Goal: Task Accomplishment & Management: Complete application form

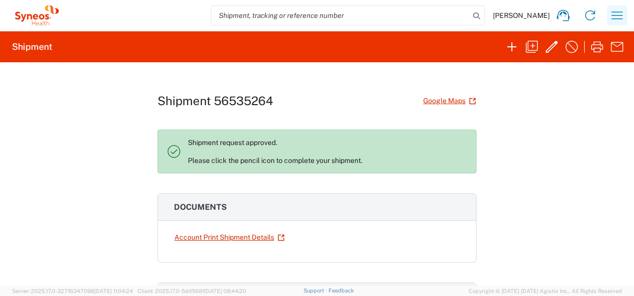
click at [616, 14] on icon "button" at bounding box center [617, 15] width 16 height 16
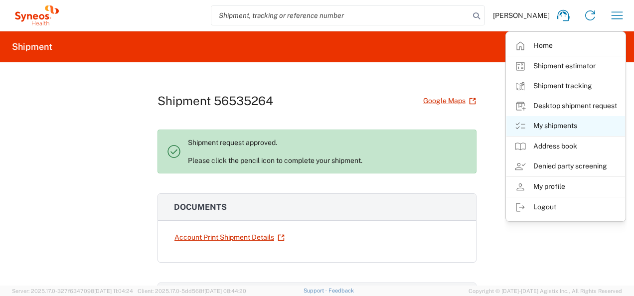
click at [545, 122] on link "My shipments" at bounding box center [565, 126] width 119 height 20
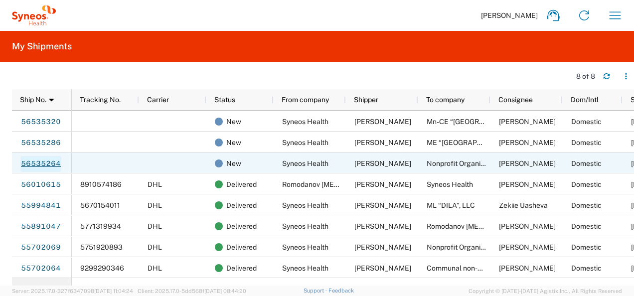
click at [45, 162] on link "56535264" at bounding box center [40, 164] width 41 height 16
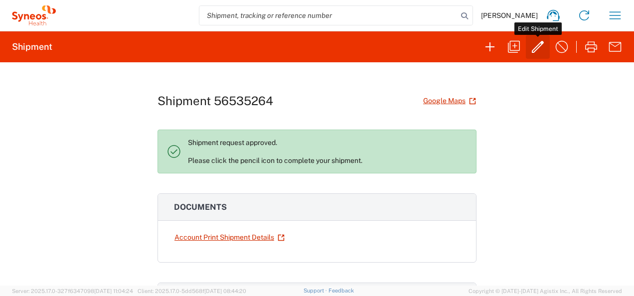
click at [540, 45] on icon "button" at bounding box center [538, 47] width 16 height 16
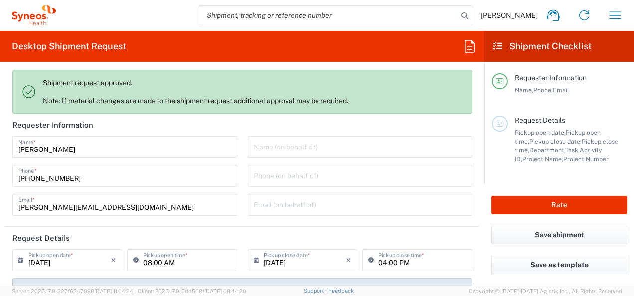
type input "Envelope"
type input "7046408"
type input "Customer Ref"
type input "Ukraine"
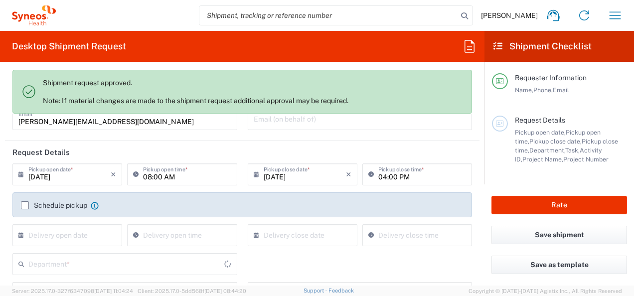
scroll to position [150, 0]
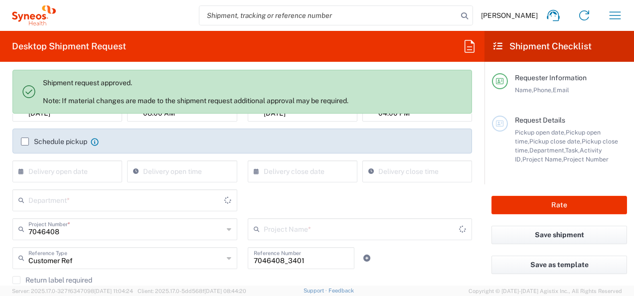
click at [23, 138] on label "Schedule pickup" at bounding box center [54, 142] width 66 height 8
click at [25, 142] on input "Schedule pickup" at bounding box center [25, 142] width 0 height 0
type input "Syneos Health Ukraine, LLC"
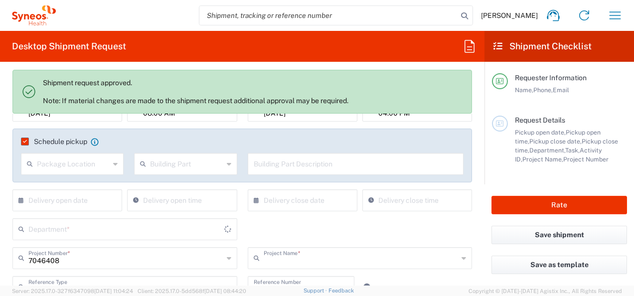
type input "CT-P51_3.1."
type input "3235"
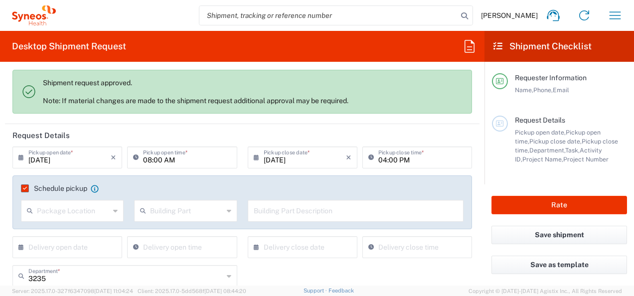
scroll to position [50, 0]
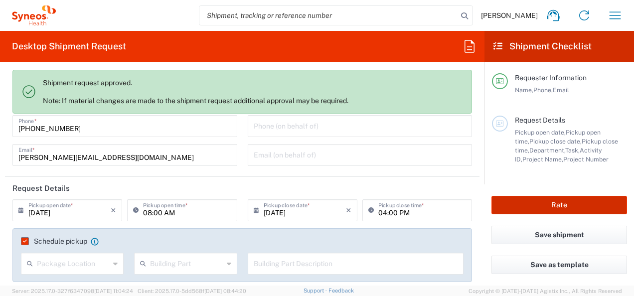
click at [527, 204] on button "Rate" at bounding box center [559, 205] width 136 height 18
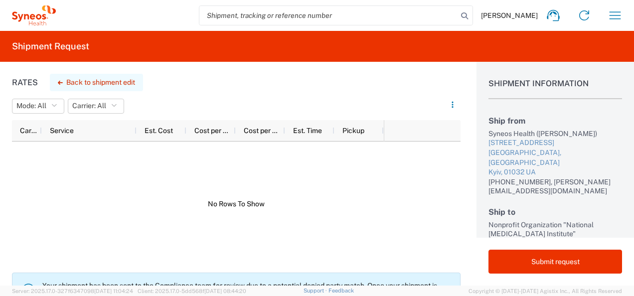
click at [64, 80] on button "Back to shipment edit" at bounding box center [96, 82] width 93 height 17
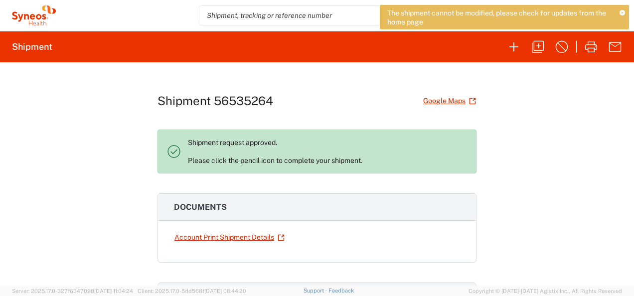
click at [621, 12] on icon at bounding box center [621, 12] width 5 height 5
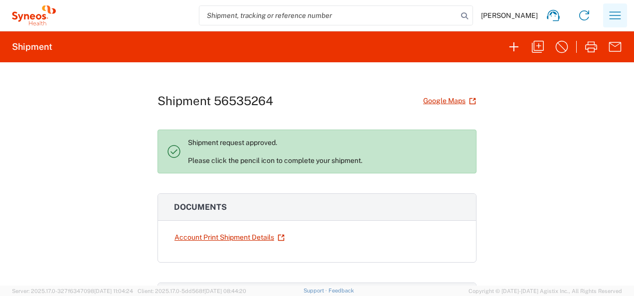
click at [624, 16] on button "button" at bounding box center [615, 15] width 24 height 24
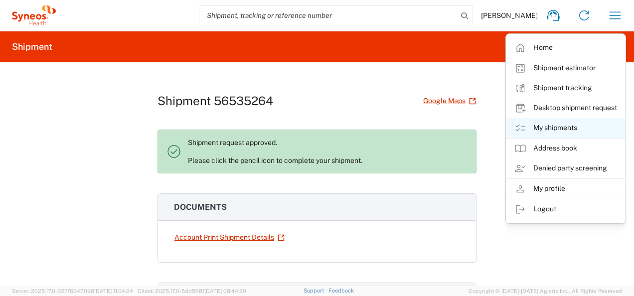
click at [551, 125] on link "My shipments" at bounding box center [565, 128] width 119 height 20
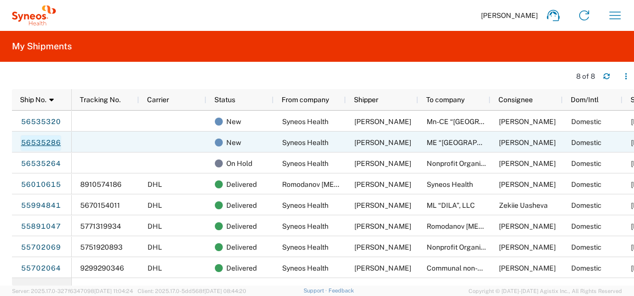
click at [28, 140] on link "56535286" at bounding box center [40, 143] width 41 height 16
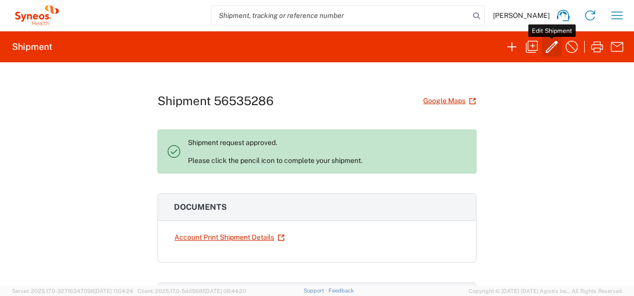
click at [550, 44] on icon "button" at bounding box center [552, 47] width 16 height 16
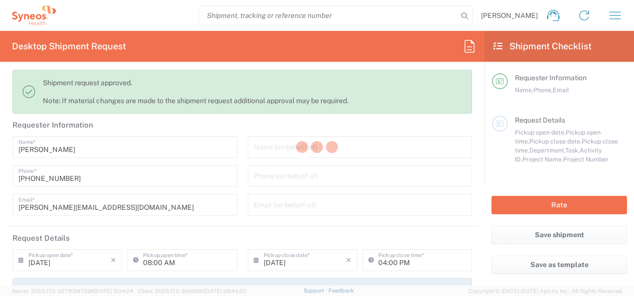
type input "3235"
type input "7068659"
type input "Alvotech 7068659"
type input "Envelope"
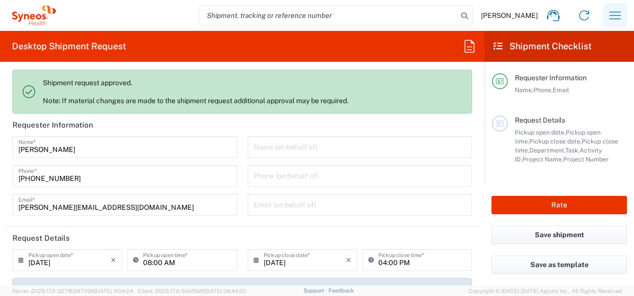
click at [617, 14] on icon "button" at bounding box center [615, 15] width 16 height 16
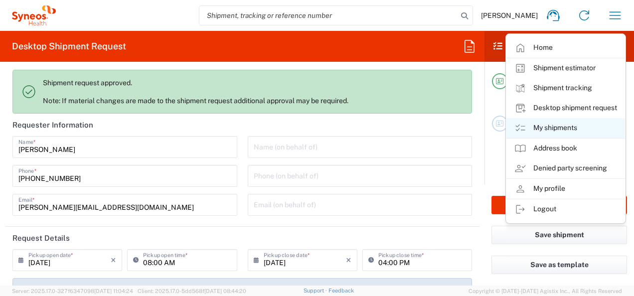
click at [545, 127] on link "My shipments" at bounding box center [565, 128] width 119 height 20
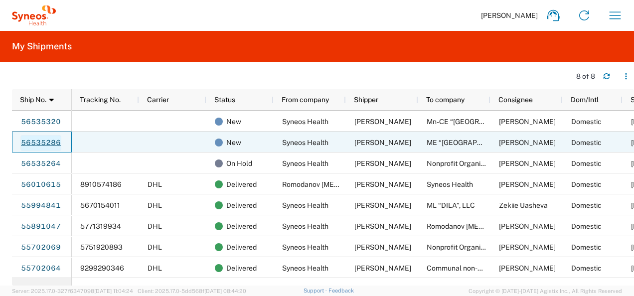
click at [41, 143] on link "56535286" at bounding box center [40, 143] width 41 height 16
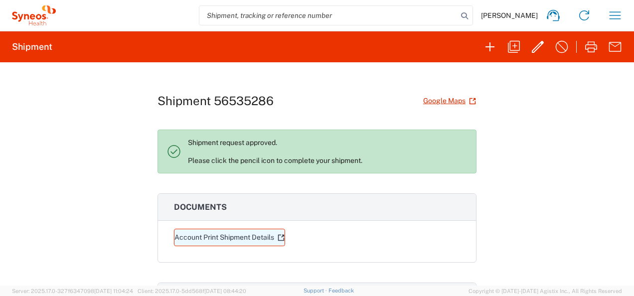
click at [238, 235] on link "Account Print Shipment Details" at bounding box center [229, 237] width 111 height 17
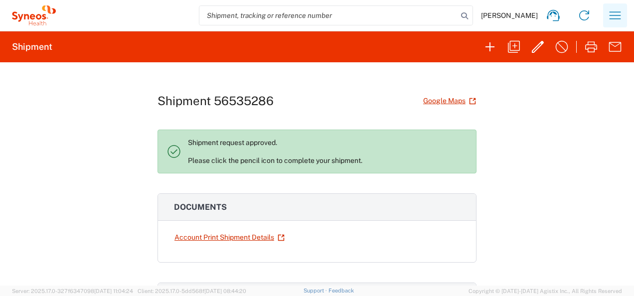
click at [612, 13] on icon "button" at bounding box center [615, 15] width 16 height 16
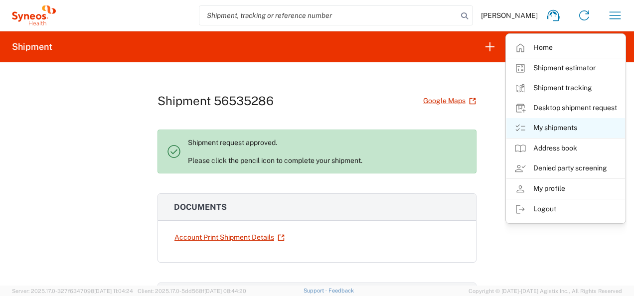
click at [555, 130] on link "My shipments" at bounding box center [565, 128] width 119 height 20
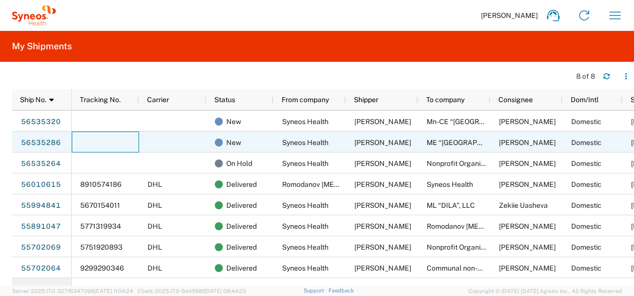
click at [96, 142] on div at bounding box center [105, 142] width 67 height 21
click at [39, 141] on link "56535286" at bounding box center [40, 143] width 41 height 16
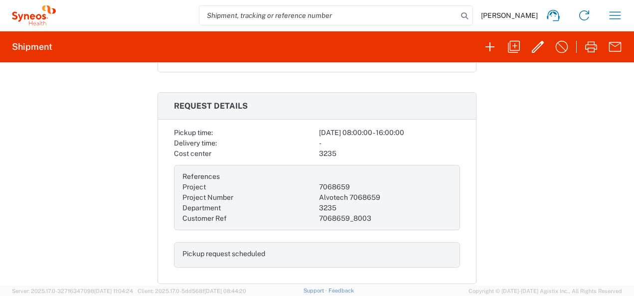
scroll to position [41, 0]
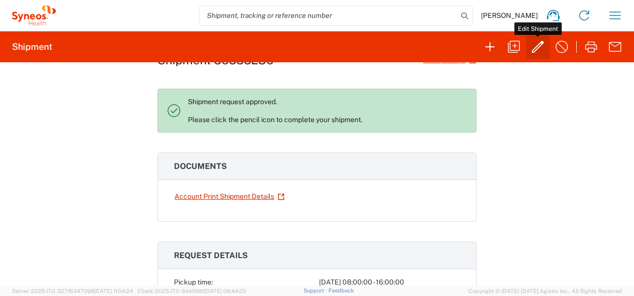
click at [534, 46] on icon "button" at bounding box center [538, 47] width 16 height 16
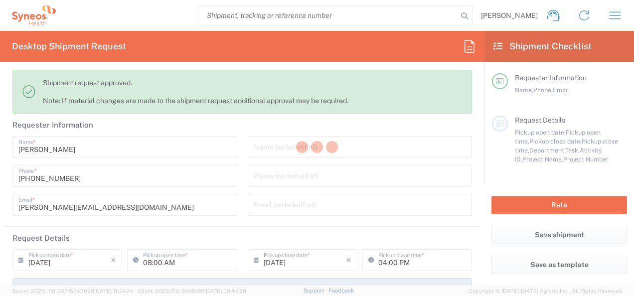
type input "3235"
type input "7068659"
type input "Alvotech 7068659"
type input "Envelope"
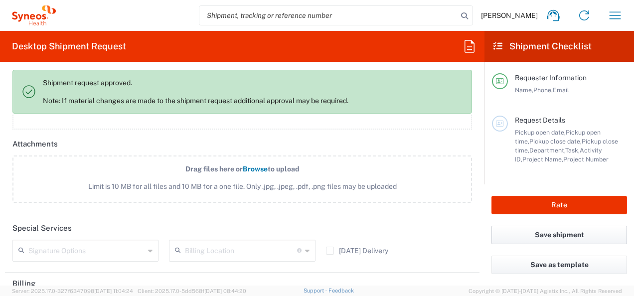
scroll to position [1296, 0]
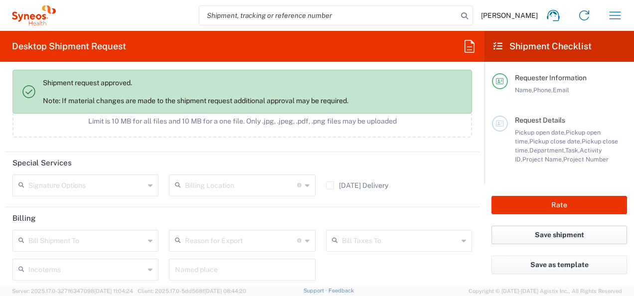
click at [532, 232] on button "Save shipment" at bounding box center [559, 235] width 136 height 18
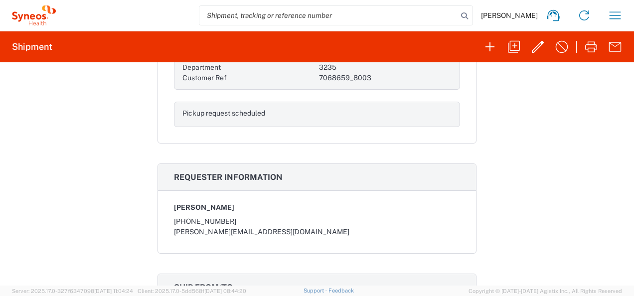
scroll to position [240, 0]
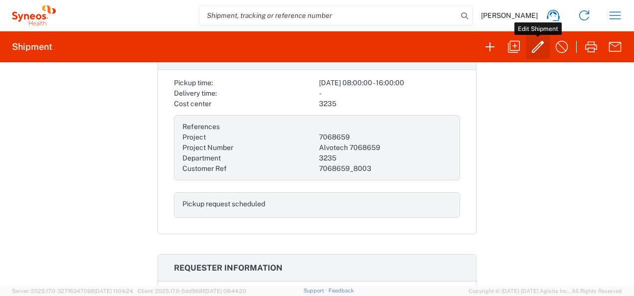
click at [532, 43] on icon "button" at bounding box center [538, 47] width 16 height 16
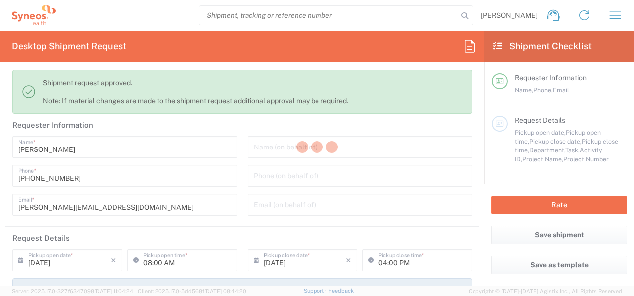
type input "3235"
type input "7068659"
type input "Alvotech 7068659"
type input "Envelope"
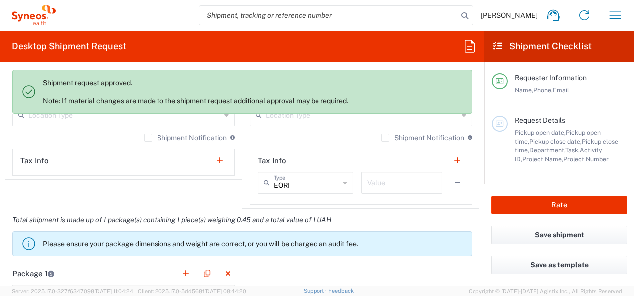
scroll to position [714, 0]
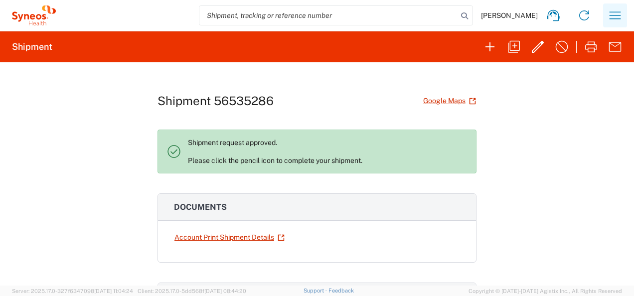
click at [609, 14] on icon "button" at bounding box center [615, 15] width 16 height 16
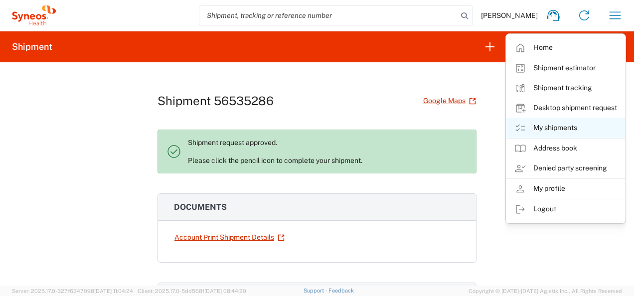
click at [552, 128] on link "My shipments" at bounding box center [565, 128] width 119 height 20
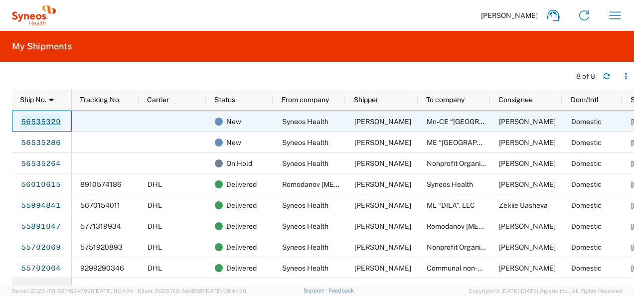
click at [49, 118] on link "56535320" at bounding box center [40, 122] width 41 height 16
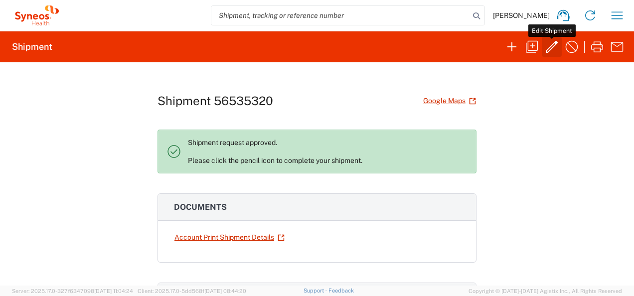
click at [549, 46] on icon "button" at bounding box center [552, 47] width 16 height 16
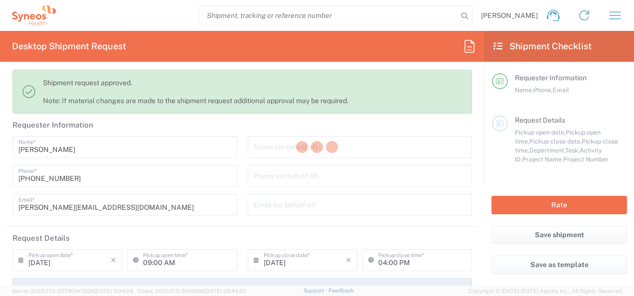
type input "3235"
type input "7068659"
type input "Alvotech 7068659"
type input "Envelope"
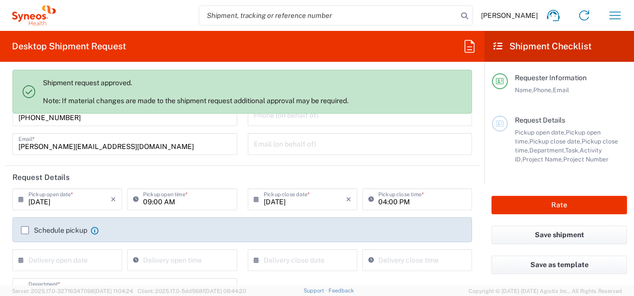
scroll to position [150, 0]
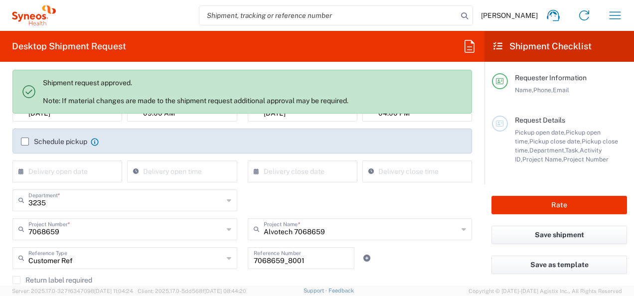
click at [28, 141] on label "Schedule pickup" at bounding box center [54, 142] width 66 height 8
click at [25, 142] on input "Schedule pickup" at bounding box center [25, 142] width 0 height 0
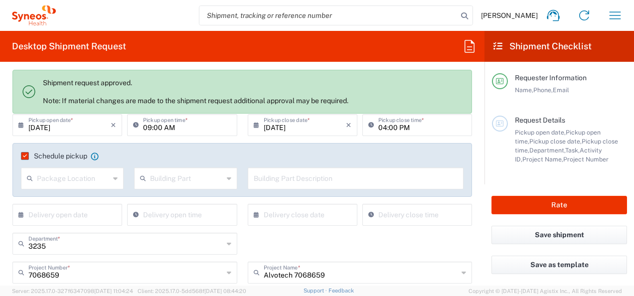
scroll to position [100, 0]
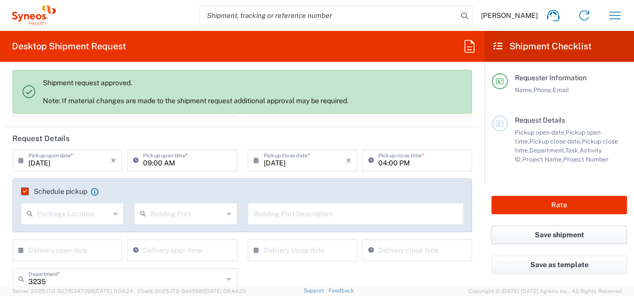
click at [542, 238] on button "Save shipment" at bounding box center [559, 235] width 136 height 18
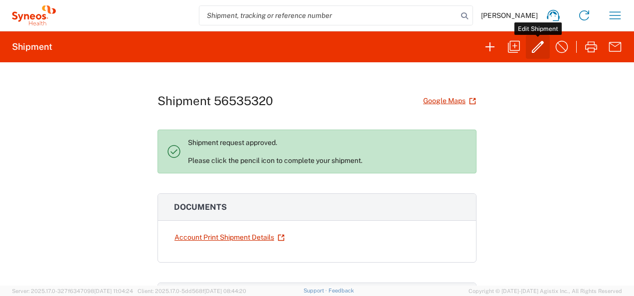
click at [534, 45] on icon "button" at bounding box center [538, 47] width 16 height 16
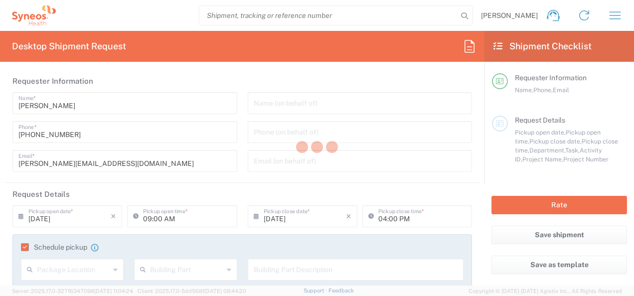
type input "3235"
type input "7068659"
type input "Alvotech 7068659"
type input "Envelope"
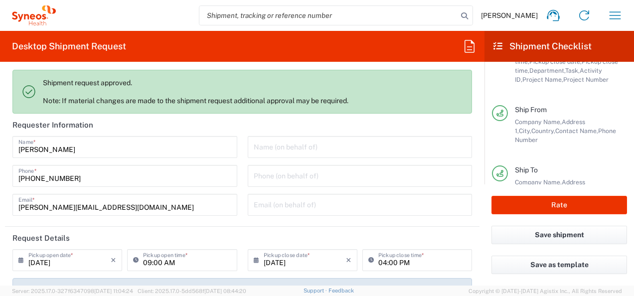
scroll to position [150, 0]
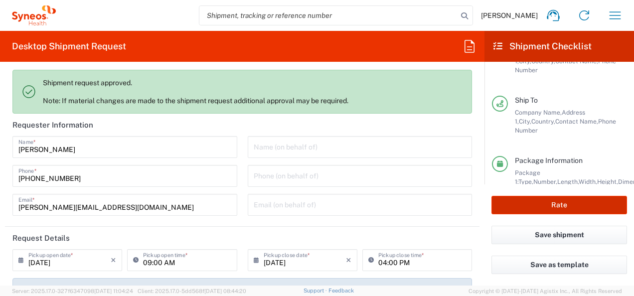
click at [555, 207] on button "Rate" at bounding box center [559, 205] width 136 height 18
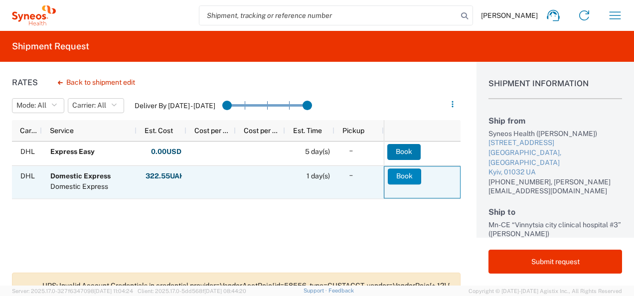
click at [402, 174] on button "Book" at bounding box center [404, 176] width 33 height 16
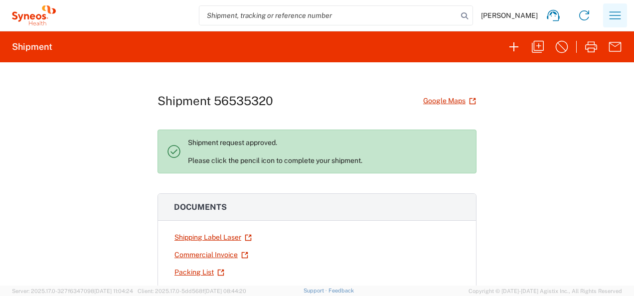
click at [619, 17] on icon "button" at bounding box center [615, 15] width 16 height 16
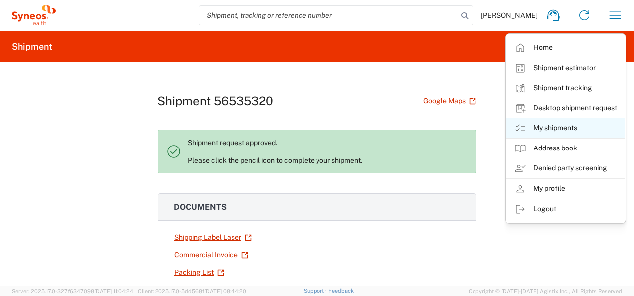
click at [556, 129] on link "My shipments" at bounding box center [565, 128] width 119 height 20
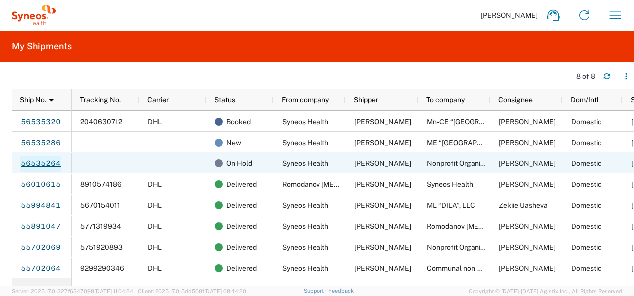
click at [28, 161] on link "56535264" at bounding box center [40, 164] width 41 height 16
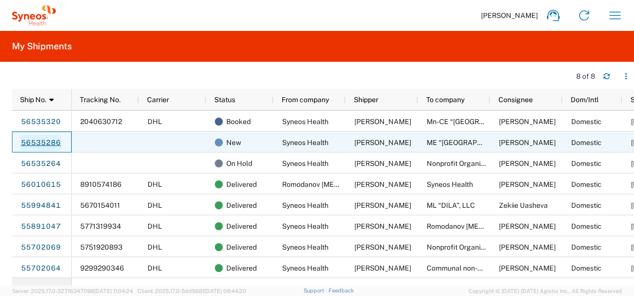
click at [33, 140] on link "56535286" at bounding box center [40, 143] width 41 height 16
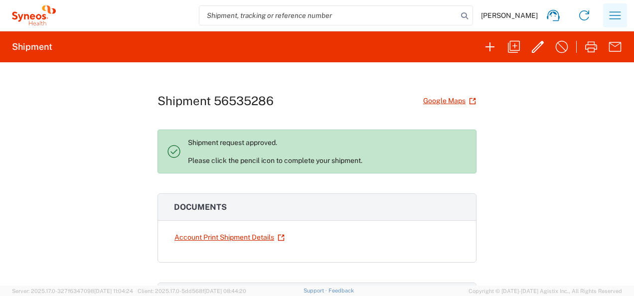
click at [623, 16] on button "button" at bounding box center [615, 15] width 24 height 24
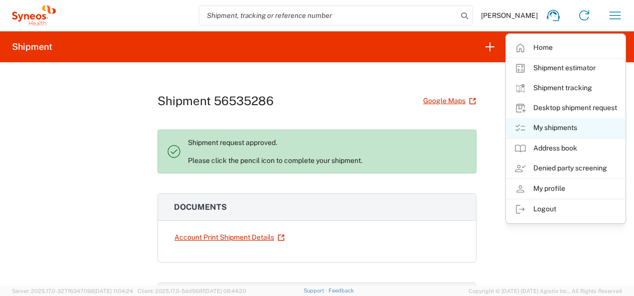
click at [559, 125] on link "My shipments" at bounding box center [565, 128] width 119 height 20
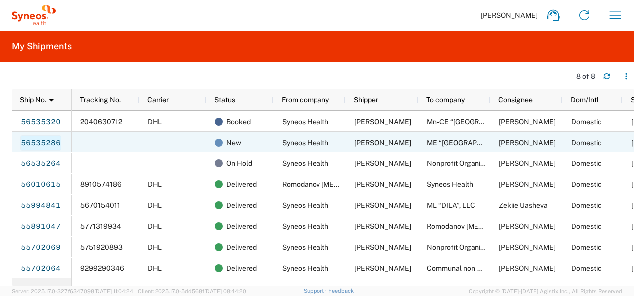
click at [44, 141] on link "56535286" at bounding box center [40, 143] width 41 height 16
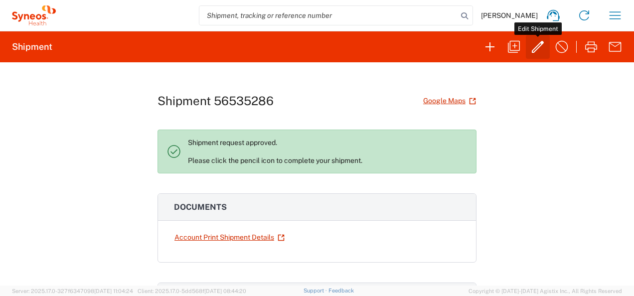
click at [534, 45] on icon "button" at bounding box center [538, 47] width 16 height 16
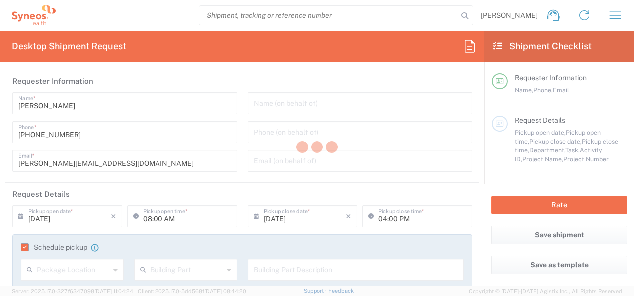
type input "3235"
type input "7068659"
type input "Alvotech 7068659"
type input "Envelope"
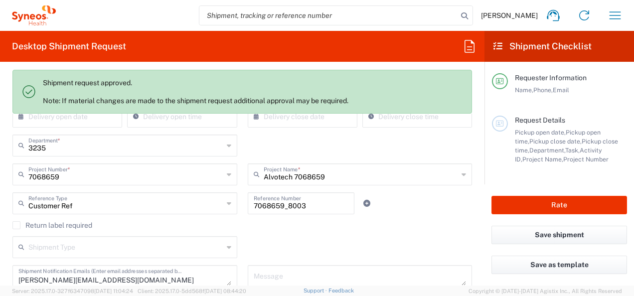
scroll to position [249, 0]
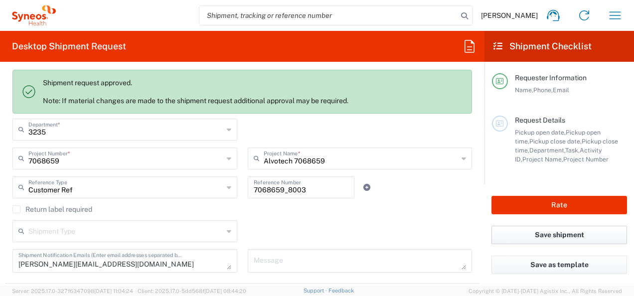
click at [538, 231] on button "Save shipment" at bounding box center [559, 235] width 136 height 18
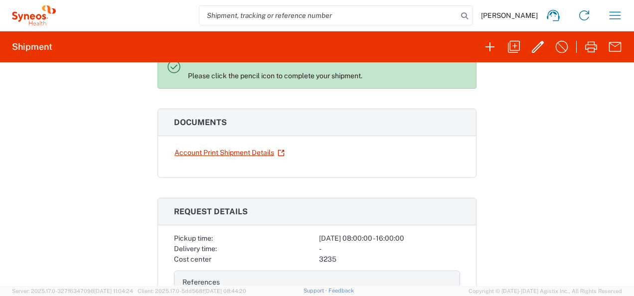
scroll to position [41, 0]
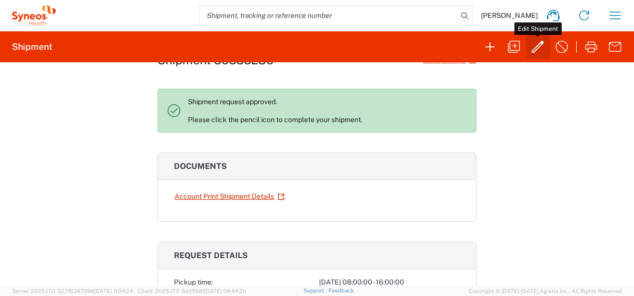
click at [539, 43] on icon "button" at bounding box center [538, 47] width 16 height 16
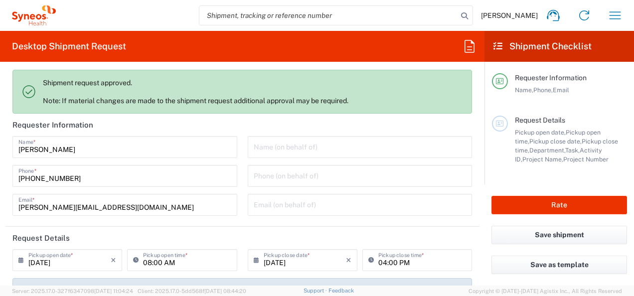
type input "3235"
type input "7068659"
type input "Alvotech 7068659"
type input "Envelope"
click at [543, 205] on button "Rate" at bounding box center [559, 205] width 136 height 18
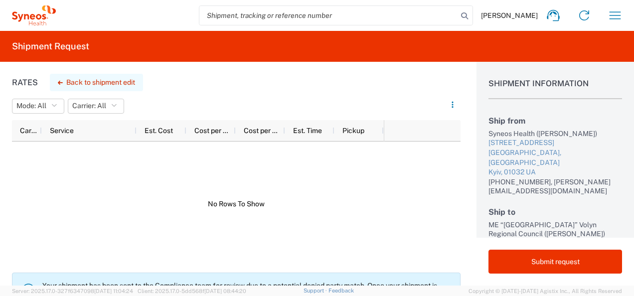
click at [65, 81] on button "Back to shipment edit" at bounding box center [96, 82] width 93 height 17
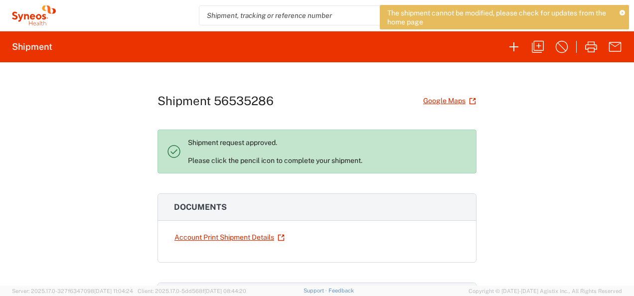
click at [580, 98] on div "Shipment 56535286 Google Maps Shipment request approved. Please click the penci…" at bounding box center [317, 173] width 634 height 223
click at [623, 11] on icon at bounding box center [621, 12] width 5 height 5
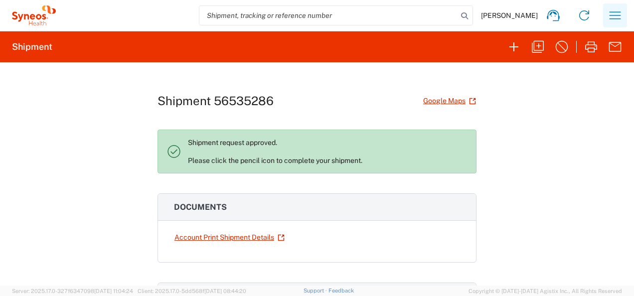
click at [615, 11] on icon "button" at bounding box center [615, 15] width 16 height 16
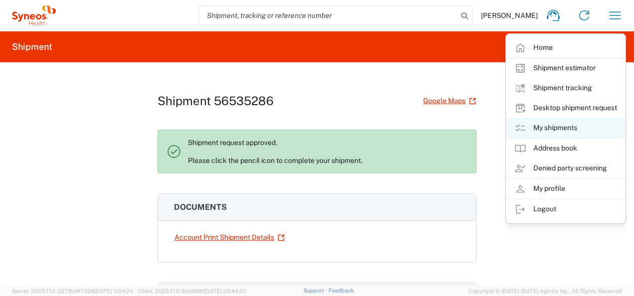
click at [557, 124] on link "My shipments" at bounding box center [565, 128] width 119 height 20
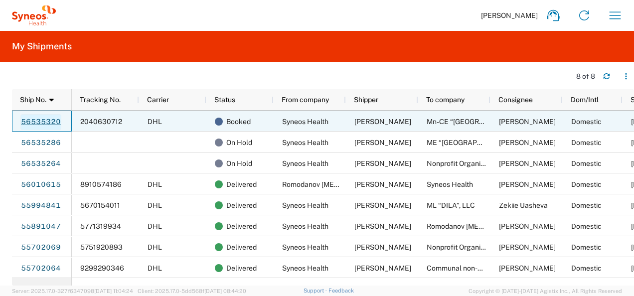
click at [35, 119] on link "56535320" at bounding box center [40, 122] width 41 height 16
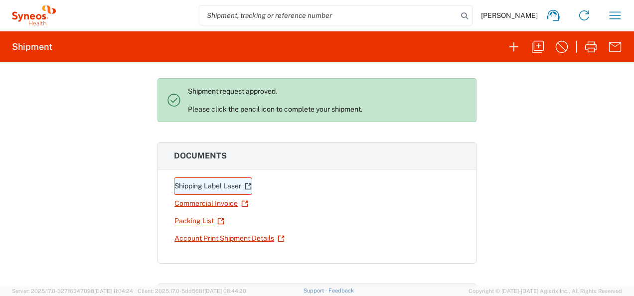
scroll to position [100, 0]
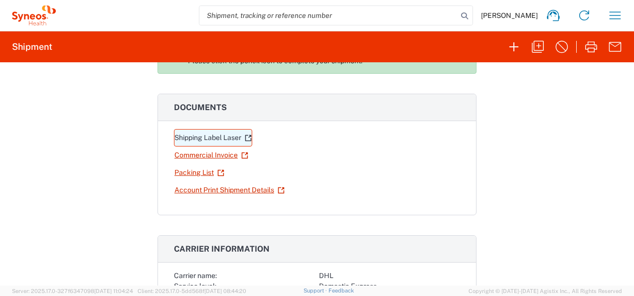
click at [196, 136] on link "Shipping Label Laser" at bounding box center [213, 137] width 78 height 17
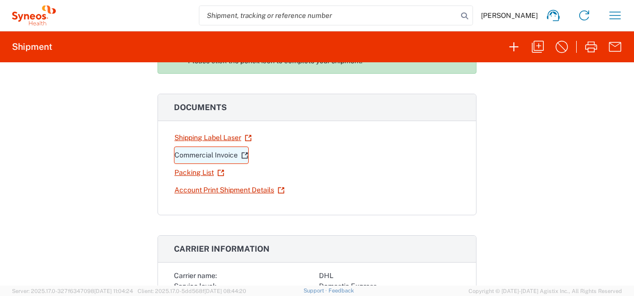
click at [187, 154] on link "Commercial Invoice" at bounding box center [211, 155] width 75 height 17
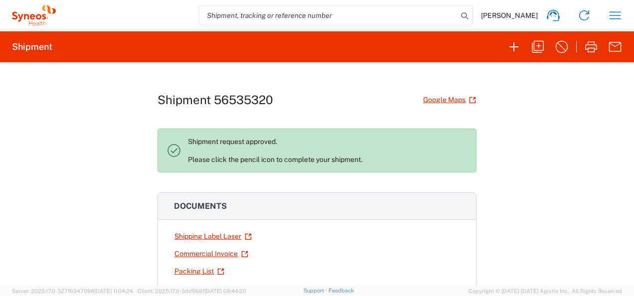
scroll to position [0, 0]
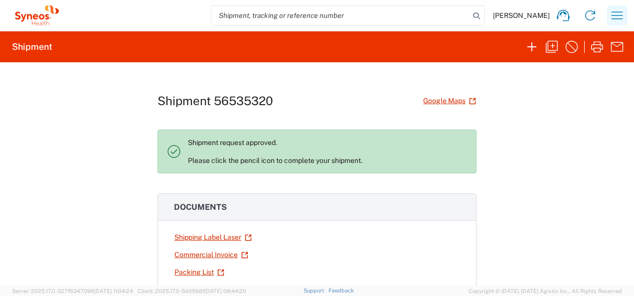
click at [621, 15] on icon "button" at bounding box center [616, 14] width 11 height 7
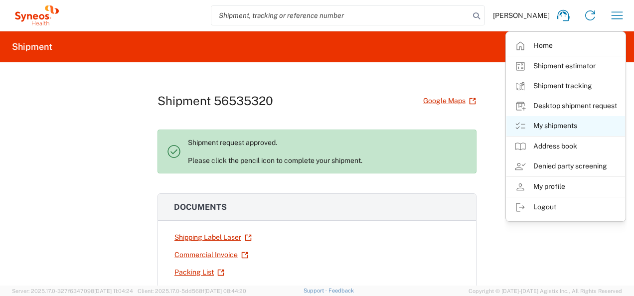
click at [568, 126] on link "My shipments" at bounding box center [565, 126] width 119 height 20
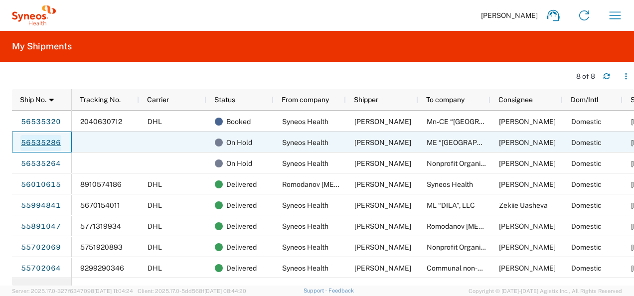
click at [31, 142] on link "56535286" at bounding box center [40, 143] width 41 height 16
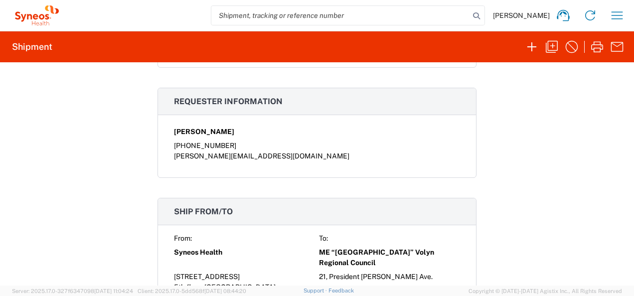
scroll to position [271, 0]
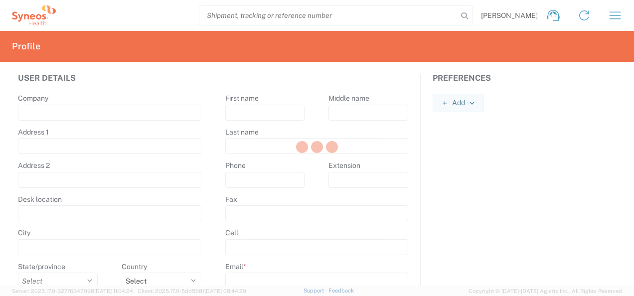
type input "Syneos Health"
type input "[STREET_ADDRESS]"
type input "5th floor, [GEOGRAPHIC_DATA]"
type input "Kyiv"
select select
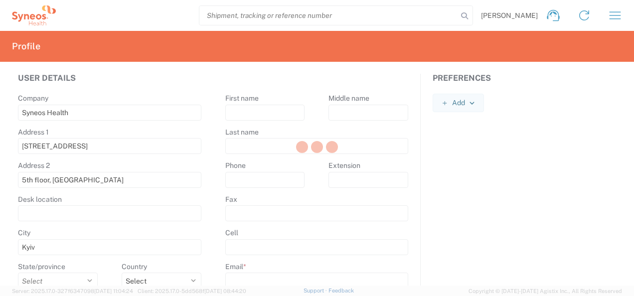
select select "UA"
type input "01032"
select select
type input "Tatiana"
type input "Shumik"
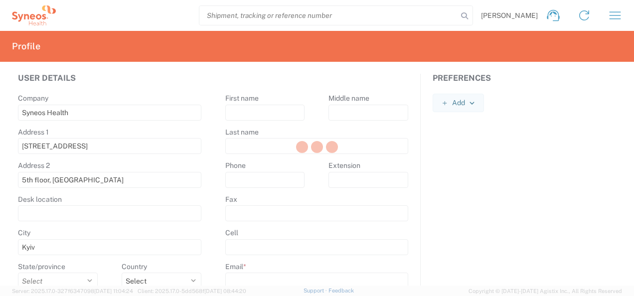
type input "+380754603374"
type input "tatiana.shumik@syneoshealth.com"
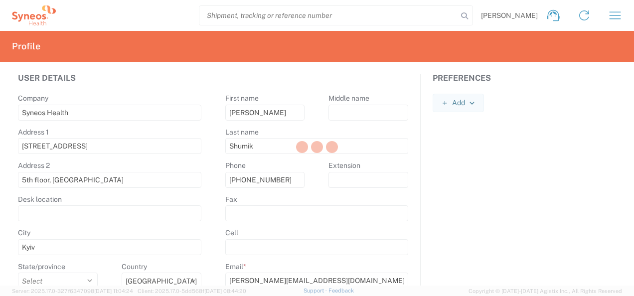
select select
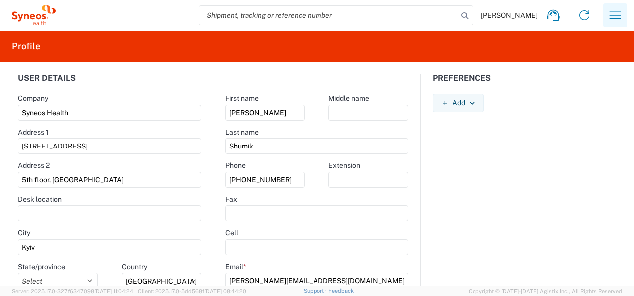
click at [614, 15] on icon "button" at bounding box center [615, 15] width 16 height 16
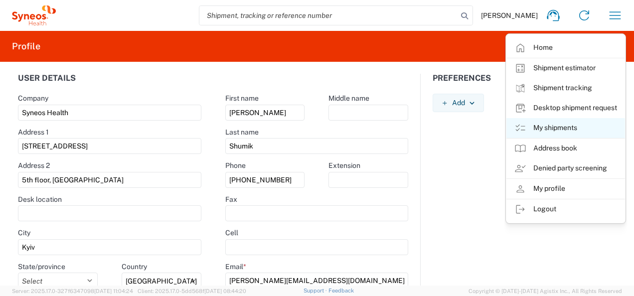
click at [572, 127] on link "My shipments" at bounding box center [565, 128] width 119 height 20
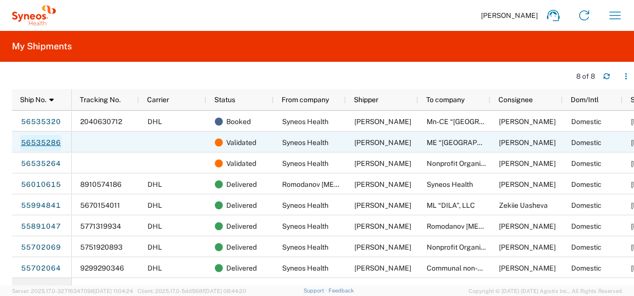
click at [27, 143] on link "56535286" at bounding box center [40, 143] width 41 height 16
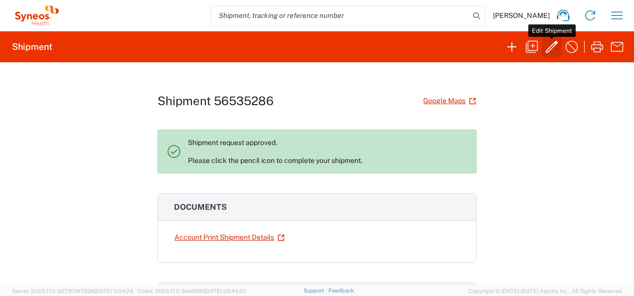
click at [551, 44] on icon "button" at bounding box center [552, 47] width 16 height 16
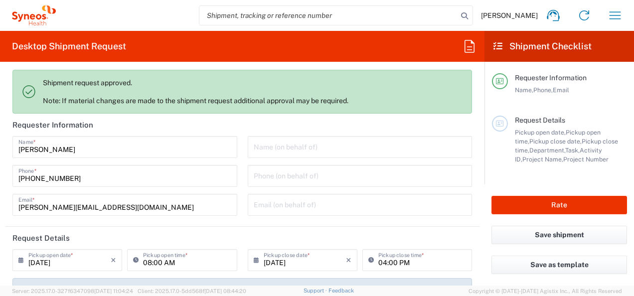
type input "7068659"
type input "Envelope"
type input "Customer Ref"
type input "Alvotech 7068659"
type input "Syneos Health Ukraine, LLC"
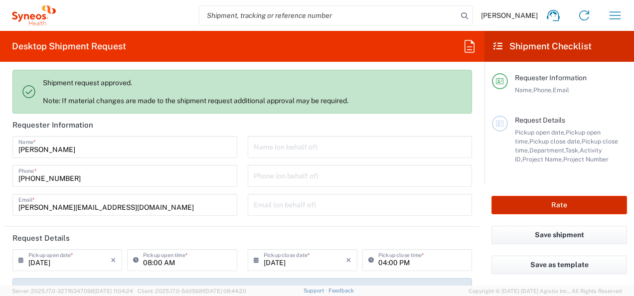
type input "3235"
click at [553, 210] on button "Rate" at bounding box center [559, 205] width 136 height 18
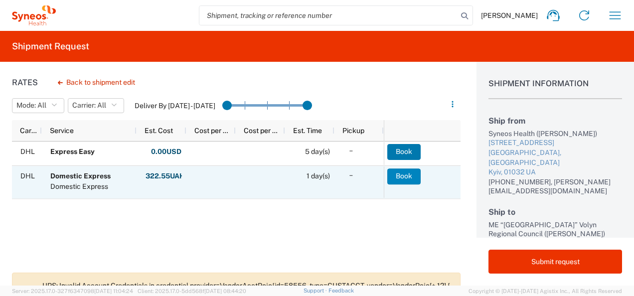
click at [401, 175] on button "Book" at bounding box center [403, 176] width 33 height 16
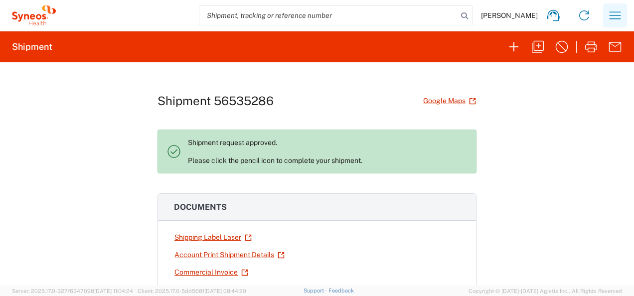
click at [619, 17] on icon "button" at bounding box center [615, 15] width 16 height 16
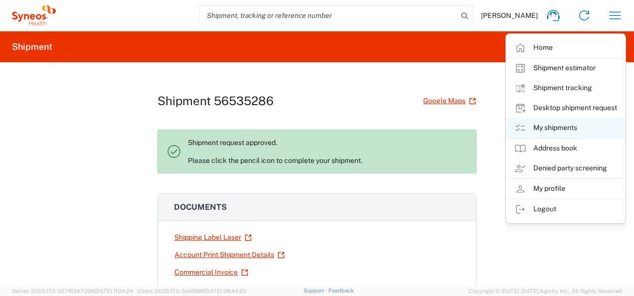
click at [550, 126] on link "My shipments" at bounding box center [565, 128] width 119 height 20
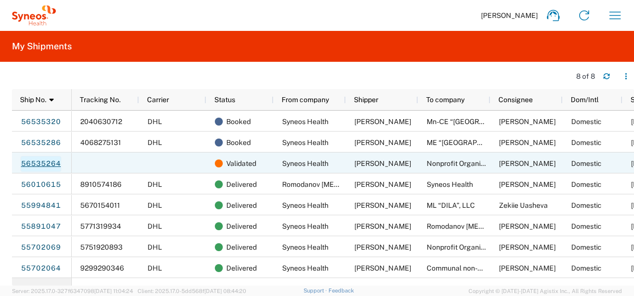
click at [29, 159] on link "56535264" at bounding box center [40, 164] width 41 height 16
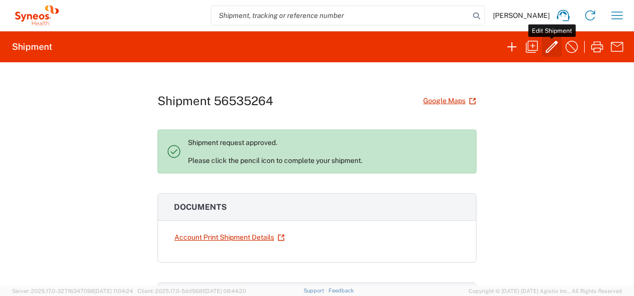
click at [554, 44] on icon "button" at bounding box center [552, 47] width 16 height 16
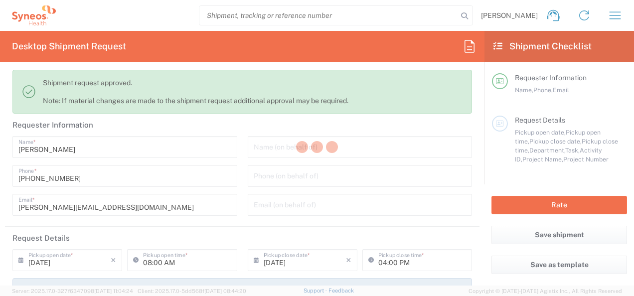
type input "3235"
type input "7046408"
type input "CT-P51_3.1."
type input "Envelope"
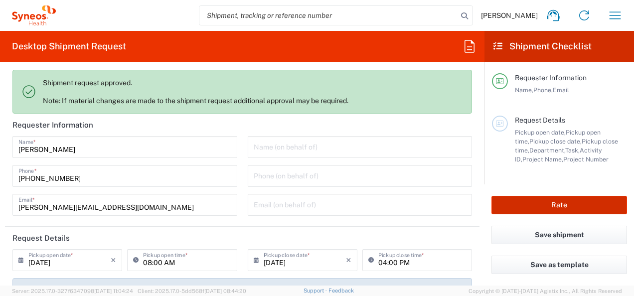
click at [540, 207] on button "Rate" at bounding box center [559, 205] width 136 height 18
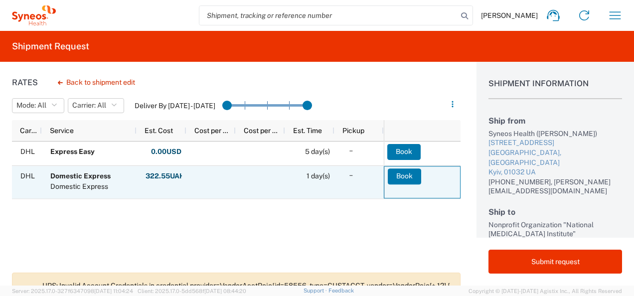
click at [403, 176] on button "Book" at bounding box center [404, 176] width 33 height 16
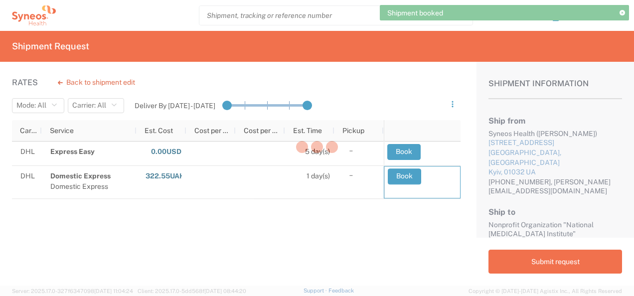
click at [615, 14] on div at bounding box center [317, 148] width 634 height 296
